Goal: Task Accomplishment & Management: Complete application form

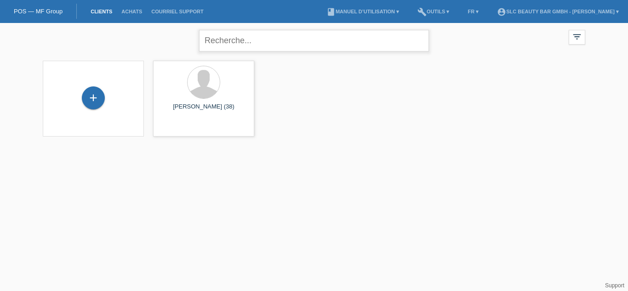
click at [266, 40] on input "text" at bounding box center [314, 41] width 230 height 22
click at [384, 101] on div "+ Bogdan Penes (38) launch Afficher" at bounding box center [314, 98] width 552 height 85
click at [138, 8] on li "Achats" at bounding box center [132, 11] width 30 height 23
click at [136, 10] on link "Achats" at bounding box center [132, 12] width 30 height 6
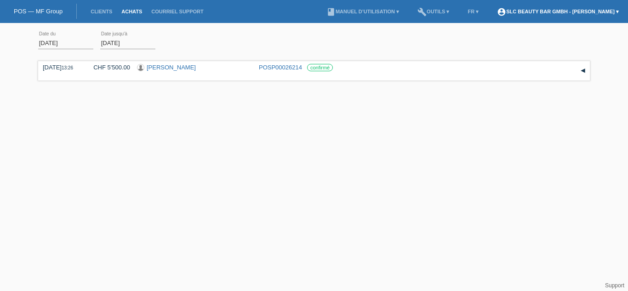
click at [500, 11] on link "account_circle SLC Beauty Bar GmbH - Avramescu Alexandru ▾" at bounding box center [557, 12] width 131 height 6
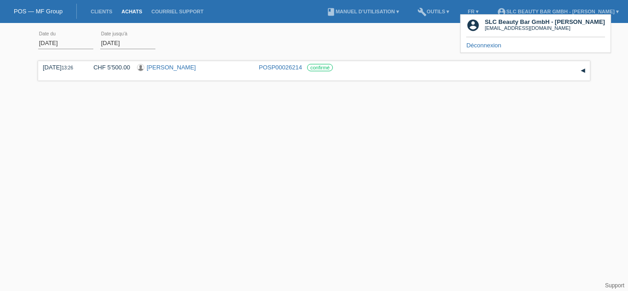
click at [427, 123] on div "16.08.2025 13:26 CHF 5'500.00 Bogdan Penes POSP00026214" at bounding box center [314, 105] width 552 height 92
click at [99, 10] on link "Clients" at bounding box center [101, 12] width 31 height 6
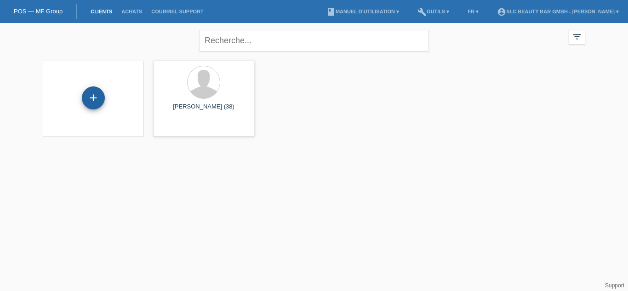
click at [88, 97] on div "+" at bounding box center [93, 97] width 23 height 23
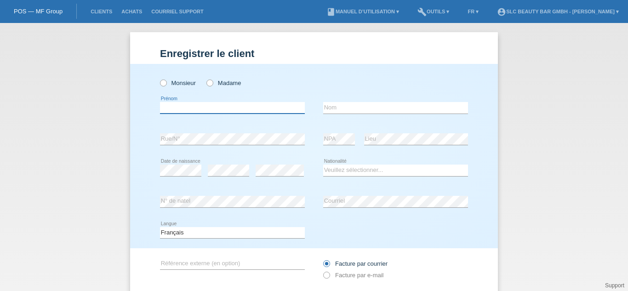
click at [201, 111] on input "text" at bounding box center [232, 107] width 145 height 11
click at [360, 109] on input "text" at bounding box center [395, 107] width 145 height 11
click at [532, 225] on div "Enregistrer le client Enregistrer le client Enregistrer le client Monsieur Mada…" at bounding box center [314, 157] width 628 height 268
click at [558, 155] on div "Enregistrer le client Enregistrer le client Enregistrer le client Monsieur Mada…" at bounding box center [314, 157] width 628 height 268
click at [538, 218] on div "Enregistrer le client Enregistrer le client Enregistrer le client Monsieur Mada…" at bounding box center [314, 157] width 628 height 268
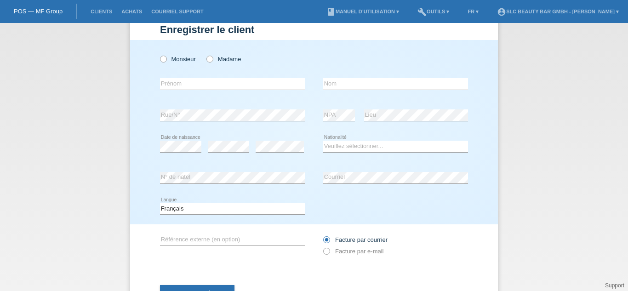
scroll to position [23, 0]
click at [340, 149] on select "Veuillez sélectionner... Suisse Allemagne Autriche Liechtenstein ------------ A…" at bounding box center [395, 147] width 145 height 11
click at [567, 131] on div "Enregistrer le client Enregistrer le client Enregistrer le client Monsieur Mada…" at bounding box center [314, 157] width 628 height 268
click at [159, 55] on icon at bounding box center [159, 55] width 0 height 0
click at [160, 60] on input "Monsieur" at bounding box center [163, 60] width 6 height 6
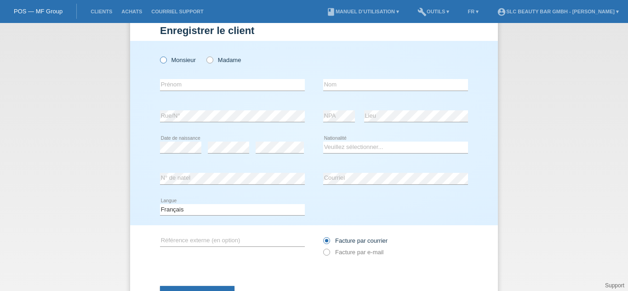
radio input "true"
click at [187, 86] on input "text" at bounding box center [232, 84] width 145 height 11
type input "Sergiu"
click at [335, 84] on input "text" at bounding box center [395, 84] width 145 height 11
type input "Dirstaru"
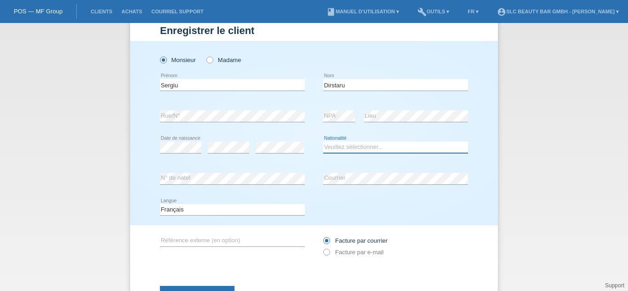
select select "CH"
click at [270, 166] on div "error N° de natel" at bounding box center [232, 178] width 145 height 31
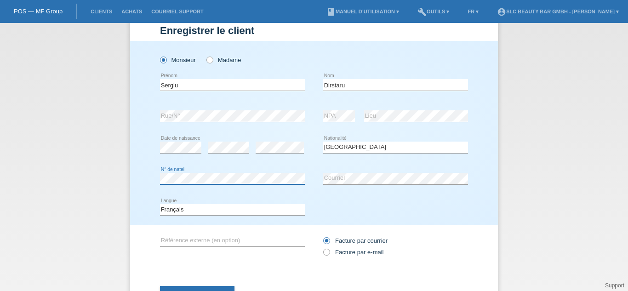
click at [145, 181] on div "Monsieur Madame Sergiu error Prénom" at bounding box center [314, 133] width 368 height 184
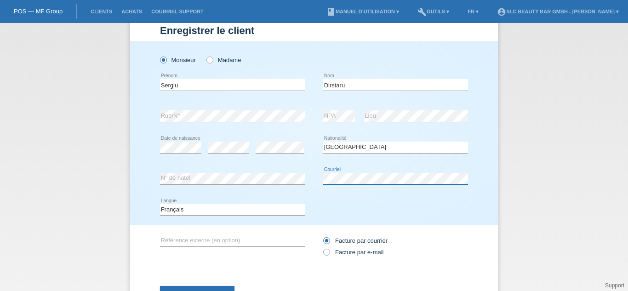
click at [299, 181] on div "error N° de natel error Courriel" at bounding box center [314, 178] width 308 height 31
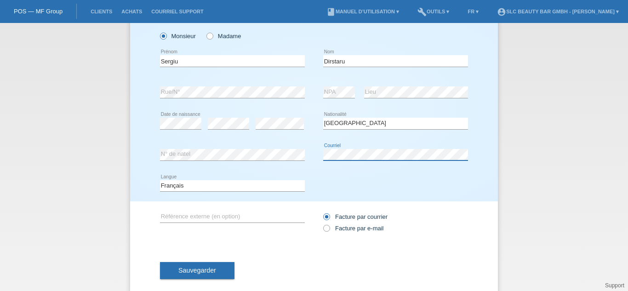
scroll to position [48, 0]
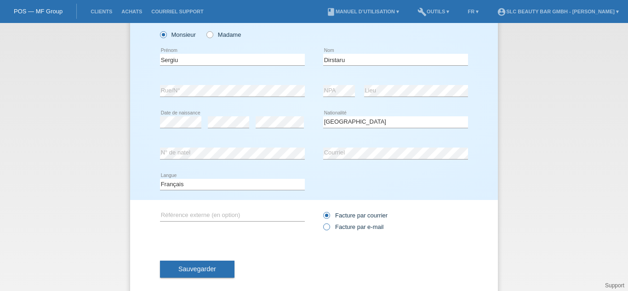
click at [322, 222] on icon at bounding box center [322, 222] width 0 height 0
click at [324, 228] on input "Facture par e-mail" at bounding box center [326, 228] width 6 height 11
radio input "true"
click at [216, 272] on button "Sauvegarder" at bounding box center [197, 269] width 74 height 17
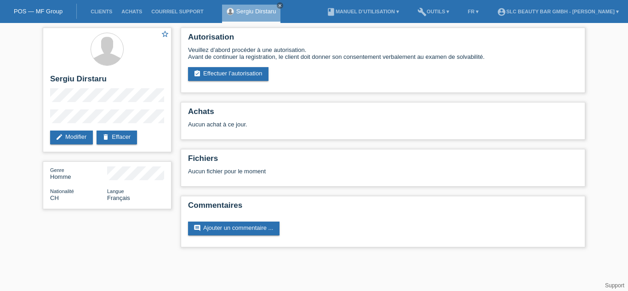
click at [617, 120] on div "star_border Sergiu Dirstaru edit Modifier delete Effacer Genre Homme Nationalit…" at bounding box center [314, 140] width 628 height 234
click at [200, 70] on icon "assignment_turned_in" at bounding box center [197, 73] width 7 height 7
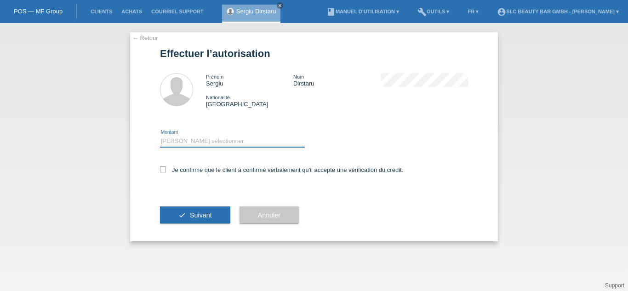
click at [200, 140] on select "Veuillez sélectionner CHF 1.00 - CHF 499.00 CHF 500.00 - CHF 1'999.00 CHF 2'000…" at bounding box center [232, 141] width 145 height 11
select select "3"
click at [160, 136] on select "Veuillez sélectionner CHF 1.00 - CHF 499.00 CHF 500.00 - CHF 1'999.00 CHF 2'000…" at bounding box center [232, 141] width 145 height 11
click at [161, 168] on icon at bounding box center [163, 169] width 6 height 6
click at [161, 168] on input "Je confirme que le client a confirmé verbalement qu'il accepte une vérification…" at bounding box center [163, 169] width 6 height 6
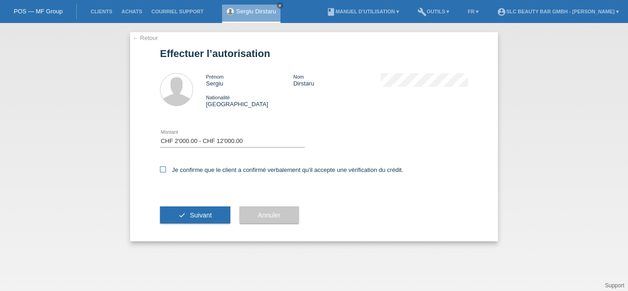
checkbox input "true"
click at [181, 210] on button "check Suivant" at bounding box center [195, 214] width 70 height 17
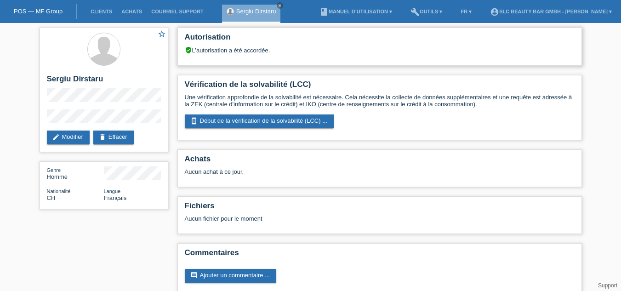
click at [371, 47] on div "verified_user L’autorisation a été accordée." at bounding box center [380, 49] width 390 height 7
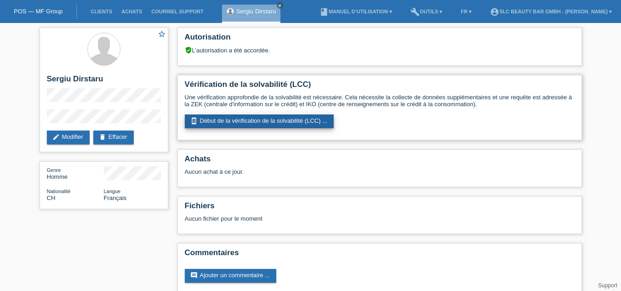
click at [241, 120] on link "perm_device_information Début de la vérification de la solvabilité (LCC) ..." at bounding box center [259, 121] width 149 height 14
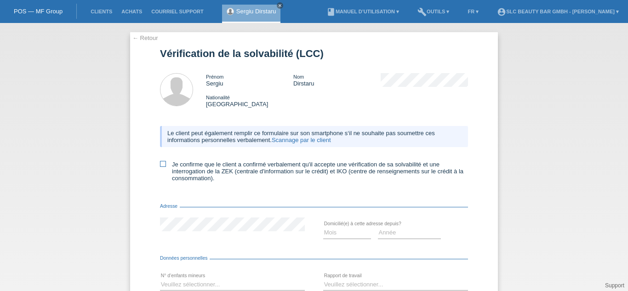
click at [160, 163] on icon at bounding box center [163, 164] width 6 height 6
click at [160, 163] on input "Je confirme que le client a confirmé verbalement qu'il accepte une vérification…" at bounding box center [163, 164] width 6 height 6
checkbox input "true"
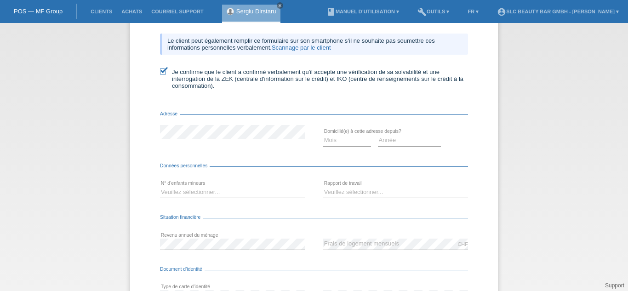
scroll to position [84, 0]
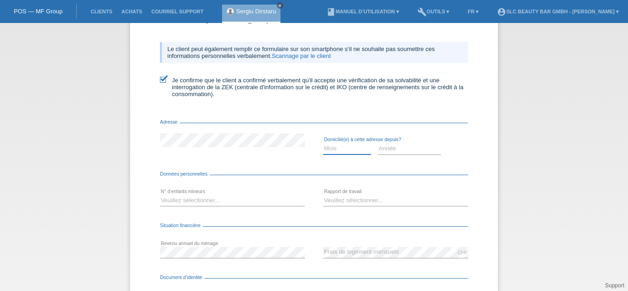
click at [349, 149] on select "Mois 01 02 03 04 05 06 07 08 09 10" at bounding box center [347, 148] width 48 height 11
click at [547, 165] on div "← Retour Vérification de la solvabilité (LCC) Prénom Sergiu Nom Dirstaru Nation…" at bounding box center [314, 157] width 628 height 268
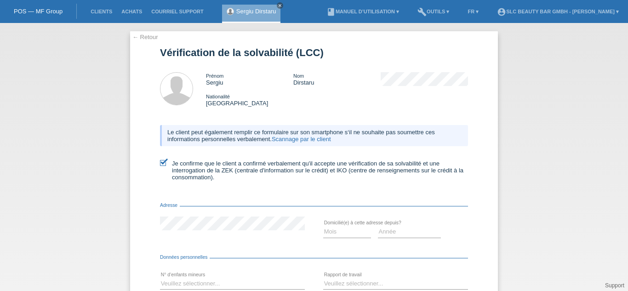
scroll to position [0, 0]
click at [133, 39] on link "← Retour" at bounding box center [145, 37] width 26 height 7
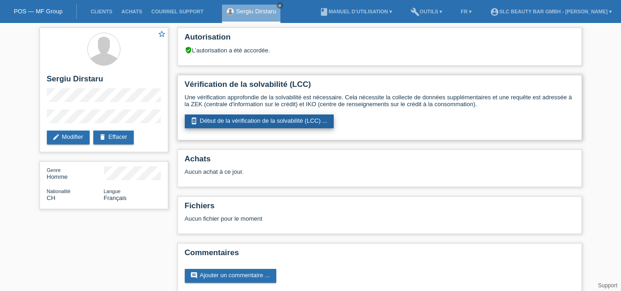
click at [276, 120] on link "perm_device_information Début de la vérification de la solvabilité (LCC) ..." at bounding box center [259, 121] width 149 height 14
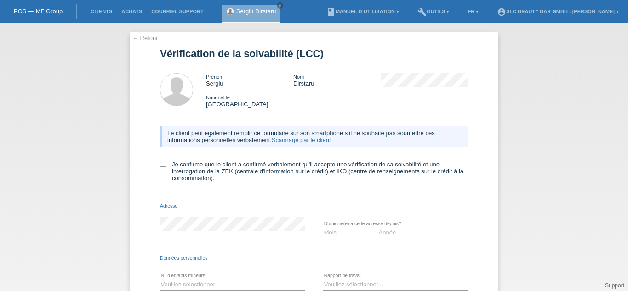
click at [296, 140] on link "Scannage par le client" at bounding box center [301, 140] width 59 height 7
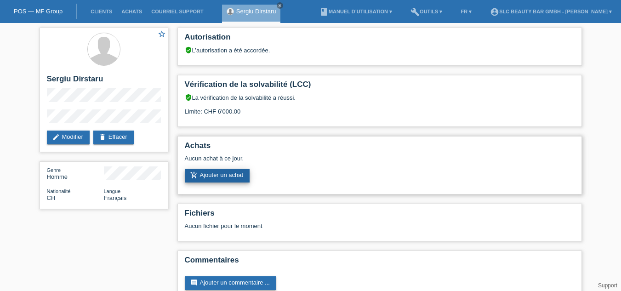
click at [230, 172] on link "add_shopping_cart Ajouter un achat" at bounding box center [217, 176] width 65 height 14
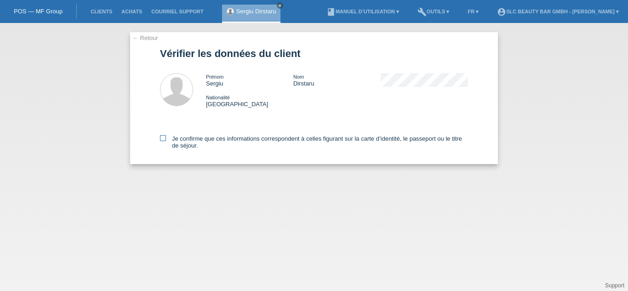
click at [163, 137] on icon at bounding box center [163, 138] width 6 height 6
click at [163, 137] on input "Je confirme que ces informations correspondent à celles figurant sur la carte d…" at bounding box center [163, 138] width 6 height 6
checkbox input "true"
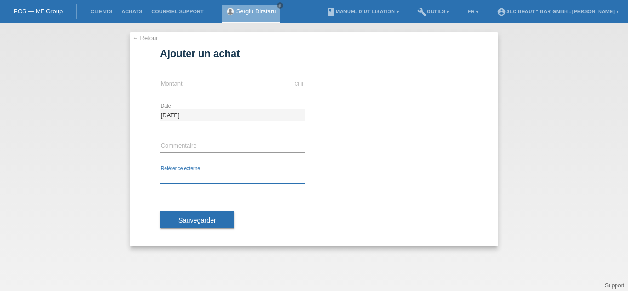
click at [211, 179] on input "text" at bounding box center [232, 177] width 145 height 11
click at [134, 38] on link "← Retour" at bounding box center [145, 37] width 26 height 7
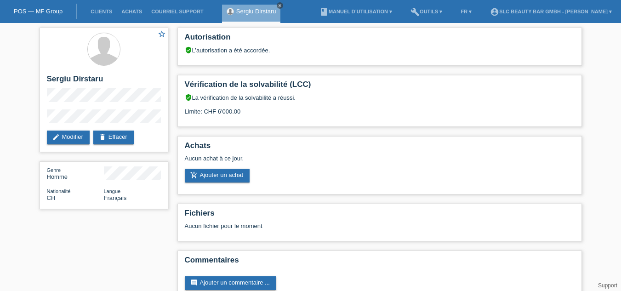
click at [280, 5] on icon "close" at bounding box center [280, 5] width 5 height 5
click at [593, 11] on link "account_circle SLC Beauty Bar GmbH - [PERSON_NAME] ▾" at bounding box center [551, 12] width 131 height 6
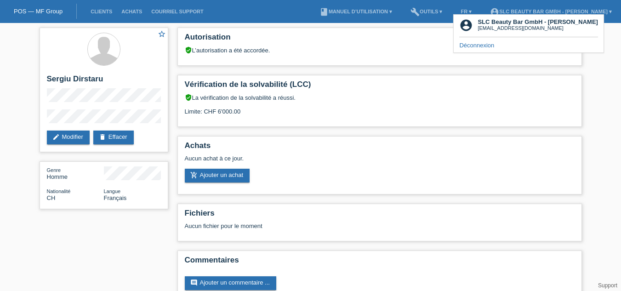
click at [488, 45] on link "Déconnexion" at bounding box center [476, 45] width 35 height 7
